Goal: Task Accomplishment & Management: Complete application form

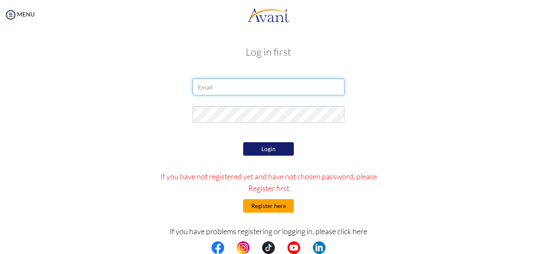
type input "[EMAIL_ADDRESS][DOMAIN_NAME]"
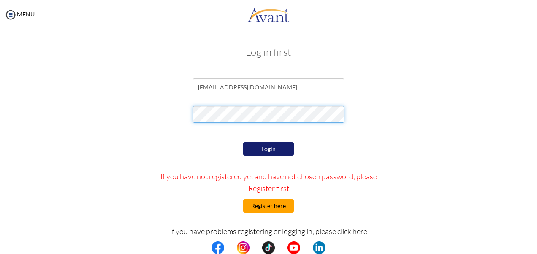
type input "[EMAIL_ADDRESS][DOMAIN_NAME]"
click at [266, 204] on button "Register here" at bounding box center [268, 206] width 51 height 14
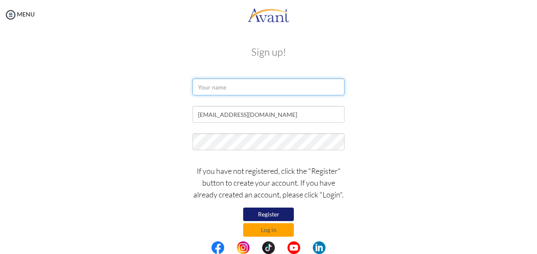
click at [203, 84] on input "text" at bounding box center [269, 87] width 152 height 17
paste input "Betunga"
paste input "[PERSON_NAME]"
type input "[PERSON_NAME]"
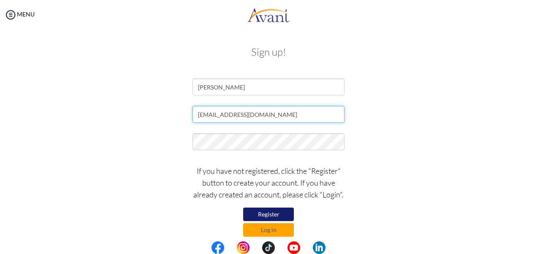
drag, startPoint x: 285, startPoint y: 116, endPoint x: 190, endPoint y: 119, distance: 94.6
click at [190, 119] on div "[EMAIL_ADDRESS][DOMAIN_NAME]" at bounding box center [268, 116] width 165 height 21
paste input "[EMAIL_ADDRESS][DOMAIN_NAME]"
type input "[EMAIL_ADDRESS][DOMAIN_NAME]"
click at [160, 108] on div "[EMAIL_ADDRESS][DOMAIN_NAME]" at bounding box center [269, 116] width 494 height 21
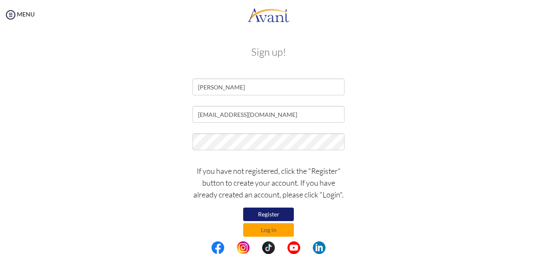
click at [262, 211] on button "Register" at bounding box center [268, 215] width 51 height 14
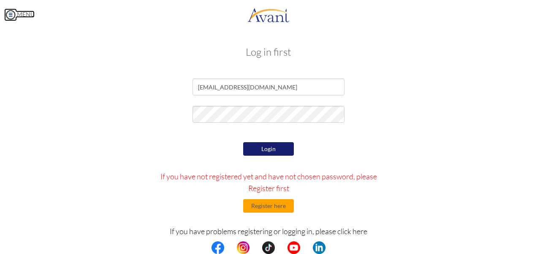
click at [8, 17] on img at bounding box center [10, 14] width 13 height 13
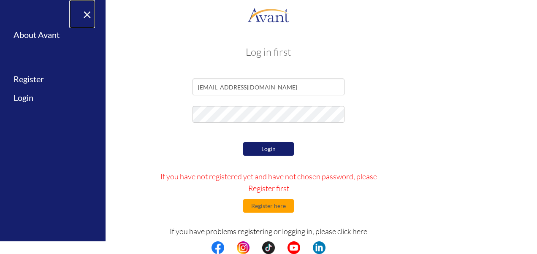
click at [87, 13] on link "×" at bounding box center [82, 14] width 26 height 28
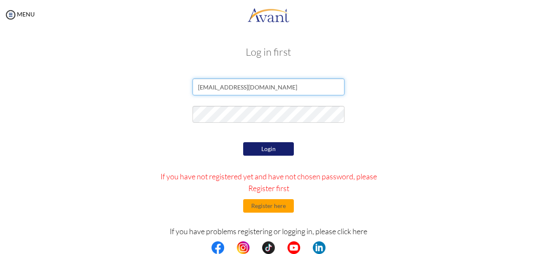
drag, startPoint x: 282, startPoint y: 86, endPoint x: 190, endPoint y: 87, distance: 91.6
click at [193, 87] on input "[EMAIL_ADDRESS][DOMAIN_NAME]" at bounding box center [269, 87] width 152 height 17
paste input "[EMAIL_ADDRESS][DOMAIN_NAME]"
type input "[EMAIL_ADDRESS][DOMAIN_NAME]"
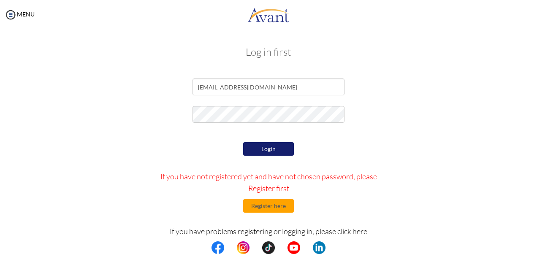
click at [167, 134] on form "[EMAIL_ADDRESS][DOMAIN_NAME] Login If you have not registered yet and have not …" at bounding box center [268, 189] width 481 height 220
click at [186, 111] on div at bounding box center [268, 116] width 165 height 21
click at [176, 76] on div "Log in first [EMAIL_ADDRESS][DOMAIN_NAME] Login If you have not registered yet …" at bounding box center [269, 171] width 494 height 267
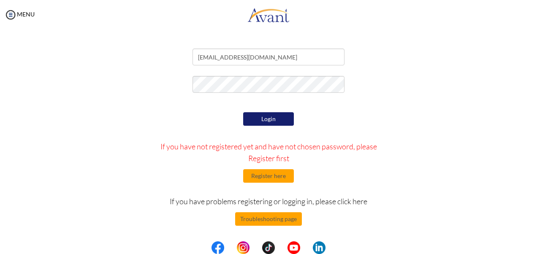
click at [269, 118] on button "Login" at bounding box center [268, 119] width 51 height 14
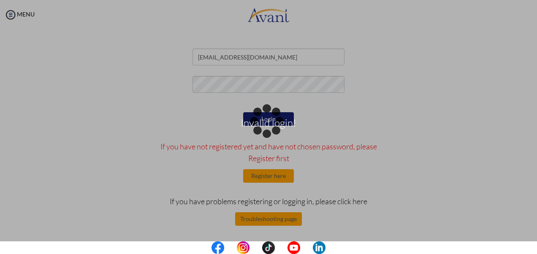
click at [263, 121] on div "Invalid login!" at bounding box center [269, 127] width 12 height 12
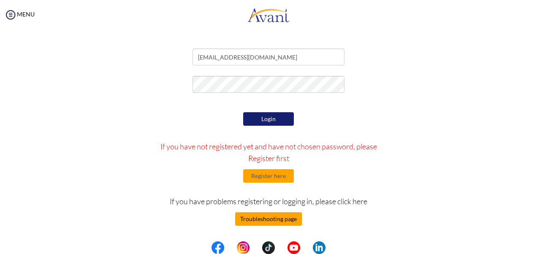
click at [266, 224] on button "Troubleshooting page" at bounding box center [268, 219] width 67 height 14
click at [261, 220] on button "Troubleshooting page" at bounding box center [268, 219] width 67 height 14
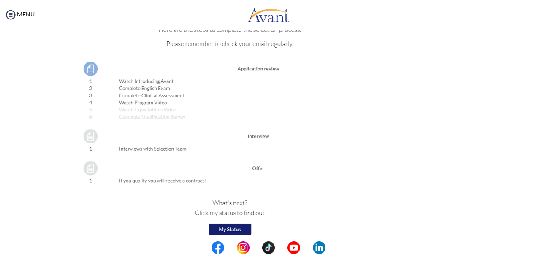
scroll to position [972, 0]
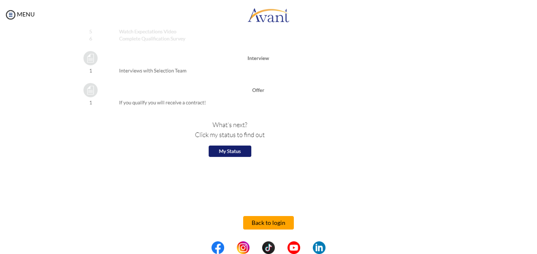
click at [269, 227] on button "Back to login" at bounding box center [268, 223] width 51 height 14
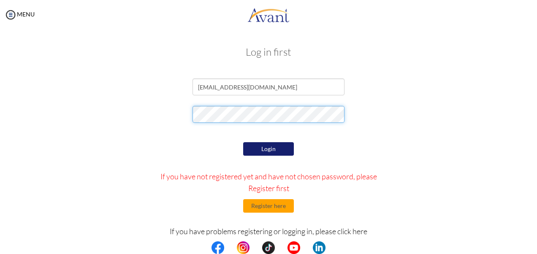
click at [176, 113] on div at bounding box center [269, 116] width 494 height 21
click at [148, 129] on form "[EMAIL_ADDRESS][DOMAIN_NAME] Login If you have not registered yet and have not …" at bounding box center [268, 189] width 481 height 220
click at [264, 147] on button "Login" at bounding box center [268, 149] width 51 height 14
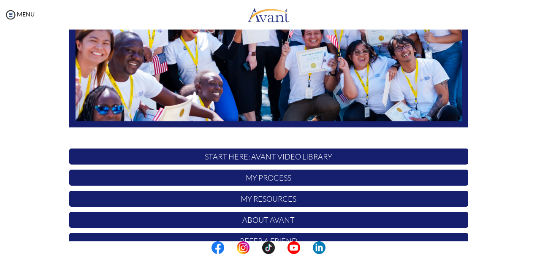
scroll to position [215, 0]
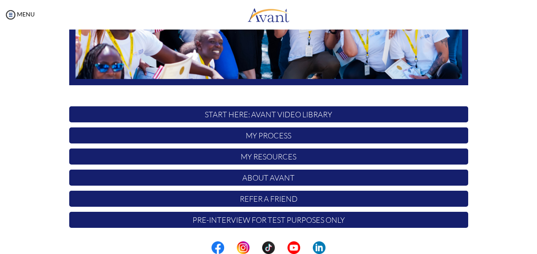
click at [271, 116] on p "START HERE: Avant Video Library" at bounding box center [268, 114] width 399 height 16
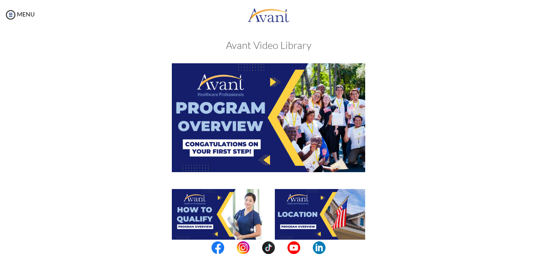
scroll to position [0, 0]
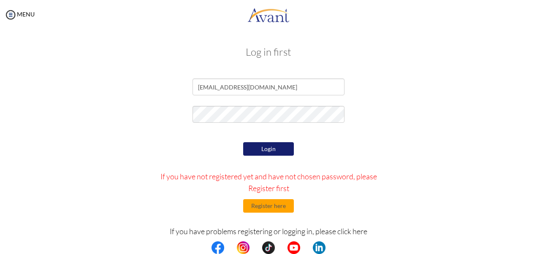
click at [272, 147] on button "Login" at bounding box center [268, 149] width 51 height 14
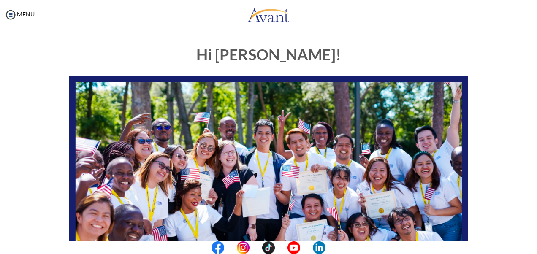
scroll to position [215, 0]
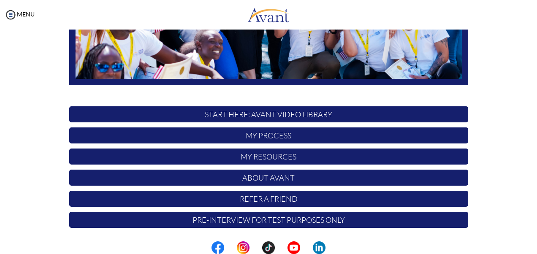
click at [258, 111] on p "START HERE: Avant Video Library" at bounding box center [268, 114] width 399 height 16
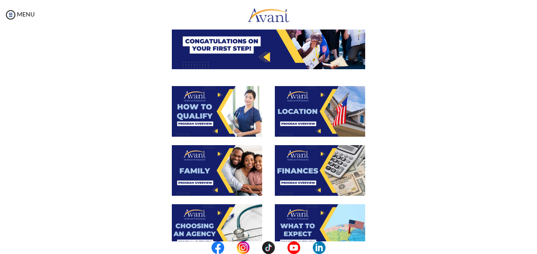
scroll to position [110, 0]
